Goal: Check status: Check status

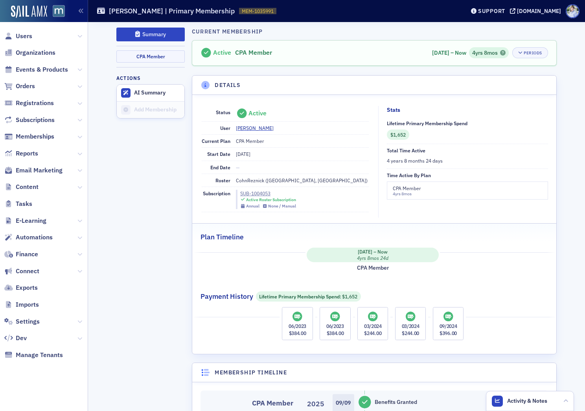
scroll to position [1, 0]
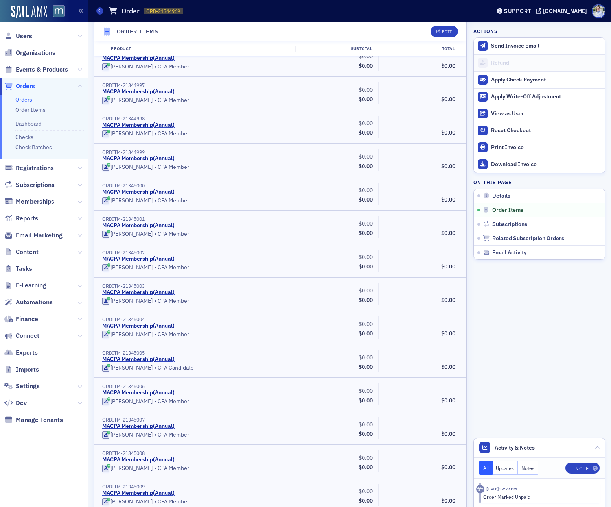
scroll to position [1574, 0]
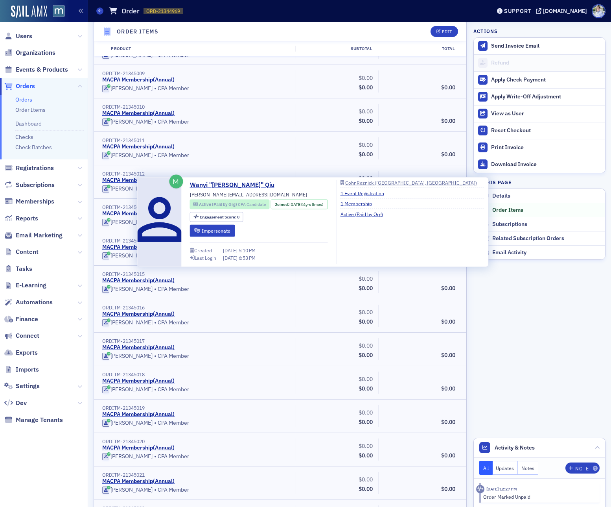
click at [237, 203] on span "Active (Paid by Org)" at bounding box center [218, 204] width 39 height 6
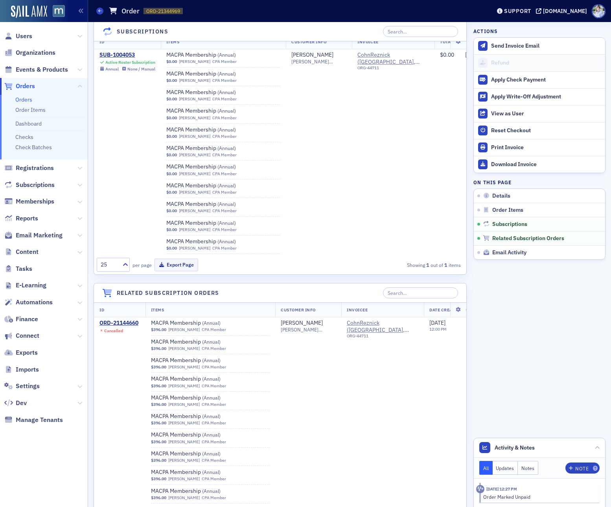
scroll to position [8992, 0]
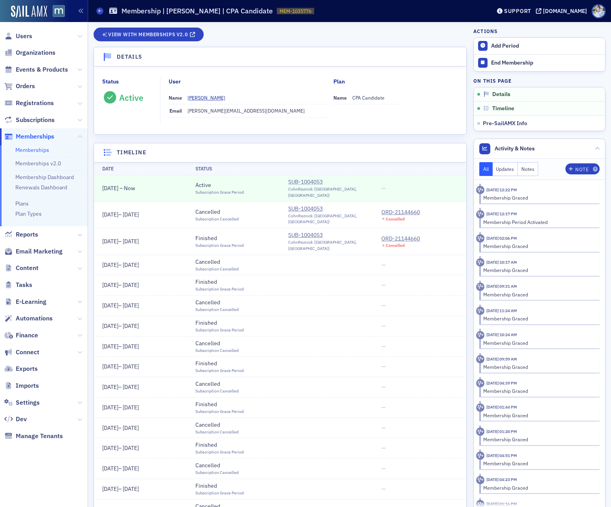
click at [303, 181] on div "SUB-1004053" at bounding box center [326, 182] width 77 height 8
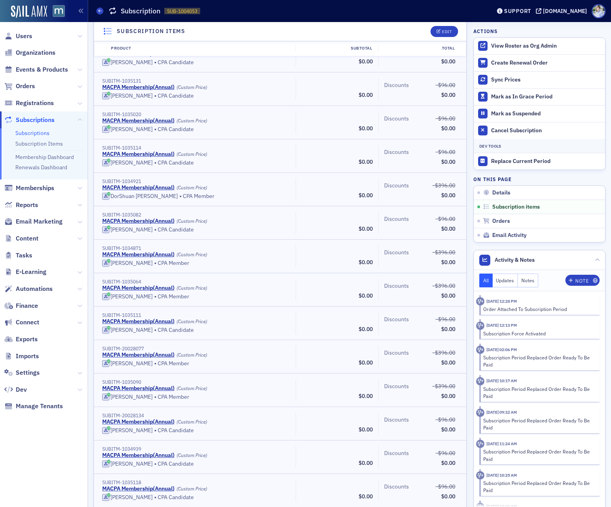
scroll to position [6760, 0]
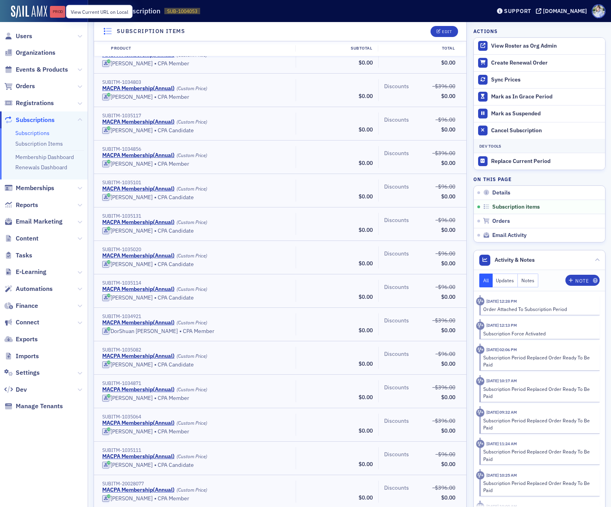
click at [56, 12] on div "Prod" at bounding box center [57, 12] width 15 height 6
click at [63, 8] on link "Prod" at bounding box center [57, 12] width 15 height 12
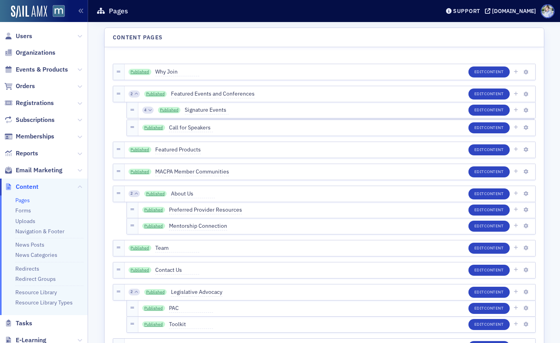
scroll to position [2734, 0]
